Goal: Task Accomplishment & Management: Manage account settings

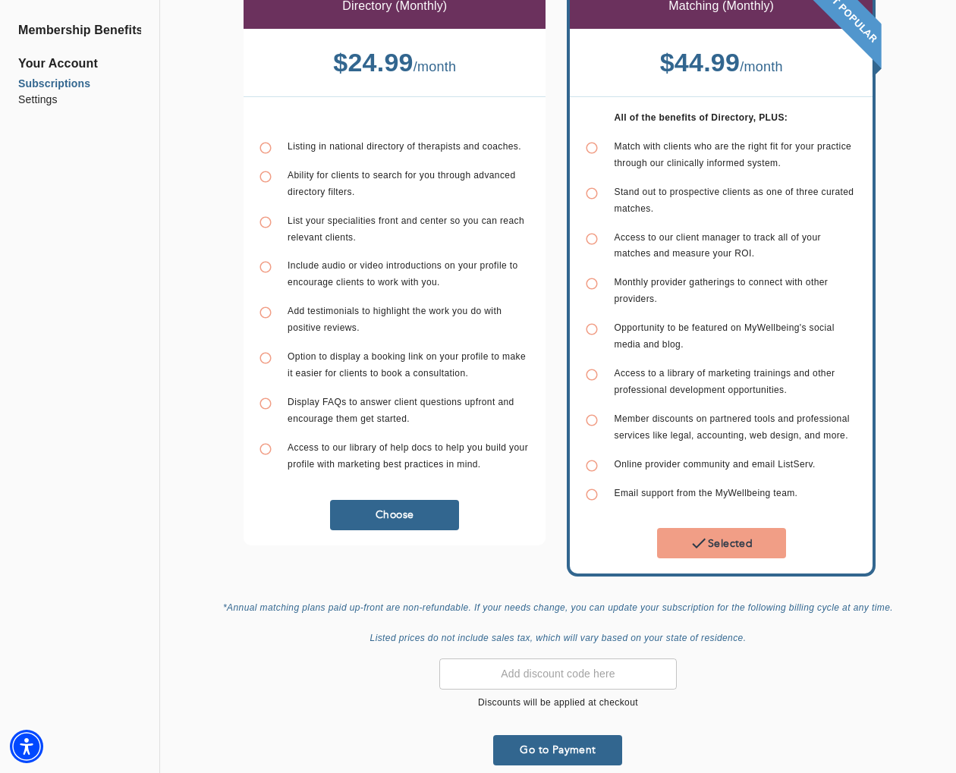
scroll to position [96, 0]
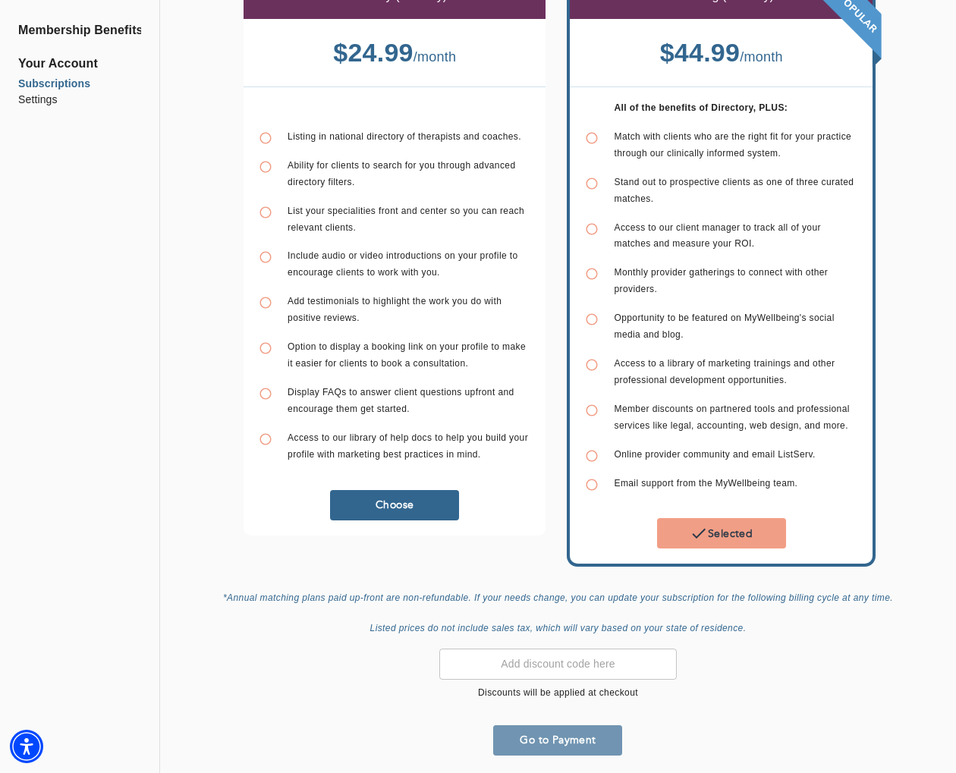
click at [573, 733] on span "Go to Payment" at bounding box center [557, 740] width 117 height 14
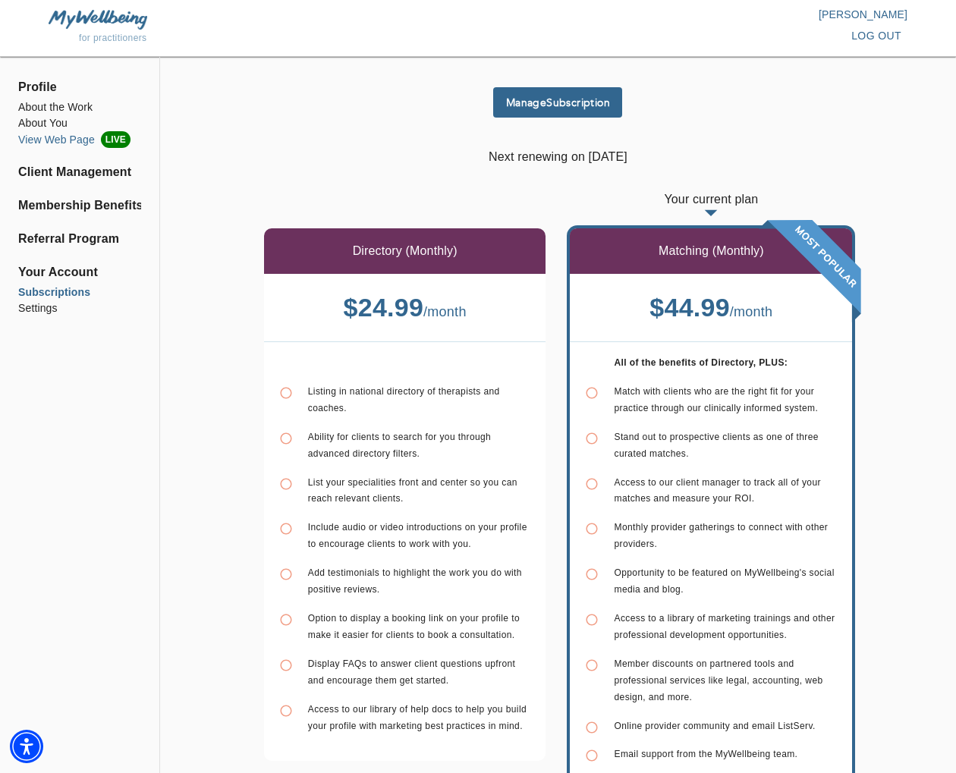
click at [66, 141] on li "View Web Page LIVE" at bounding box center [79, 139] width 123 height 17
click at [872, 38] on span "log out" at bounding box center [876, 36] width 50 height 19
